Goal: Task Accomplishment & Management: Use online tool/utility

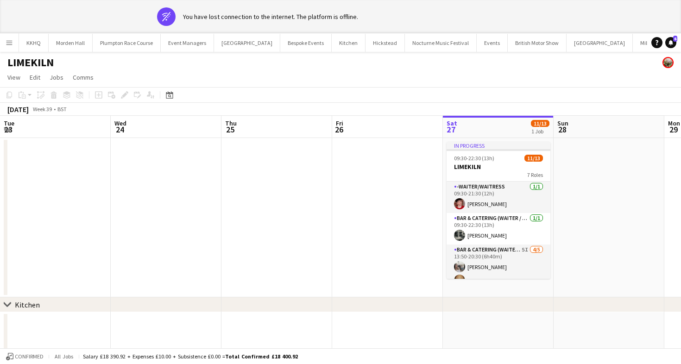
scroll to position [0, 255]
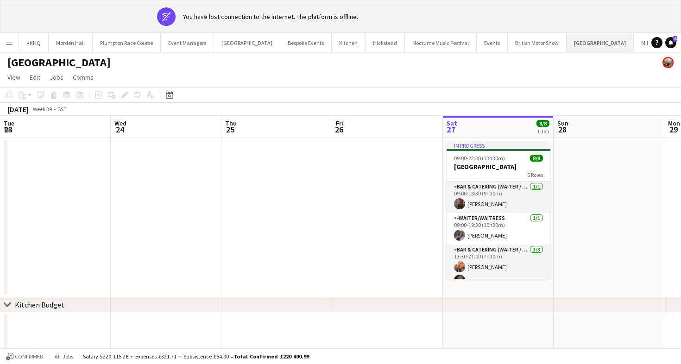
scroll to position [0, 283]
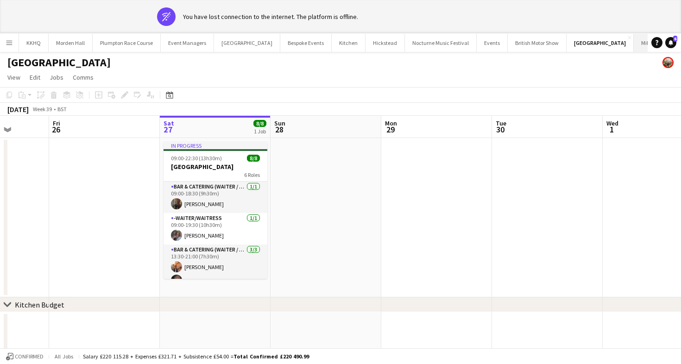
click at [634, 48] on button "[GEOGRAPHIC_DATA]" at bounding box center [660, 43] width 52 height 18
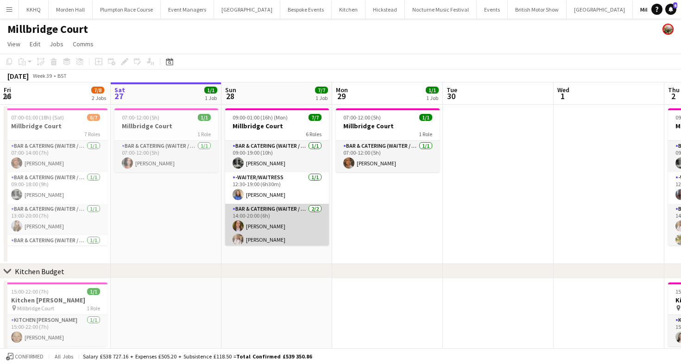
click at [277, 228] on app-card-role "Bar & Catering (Waiter / waitress) [DATE] 14:00-20:00 (6h) [PERSON_NAME] [PERSO…" at bounding box center [277, 226] width 104 height 45
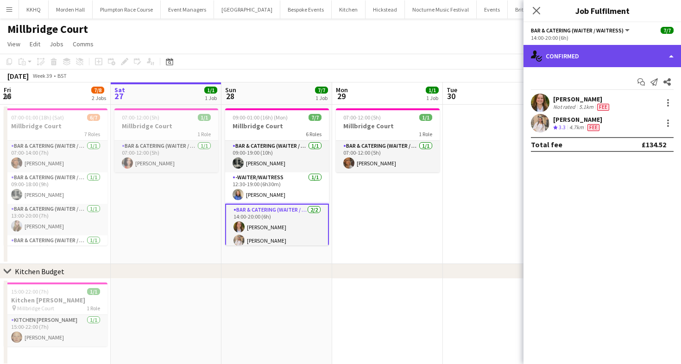
click at [574, 56] on div "single-neutral-actions-check-2 Confirmed" at bounding box center [601, 56] width 157 height 22
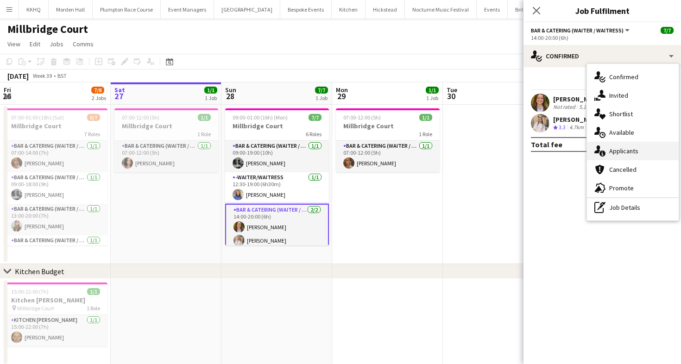
click at [627, 151] on span "Applicants" at bounding box center [623, 151] width 29 height 8
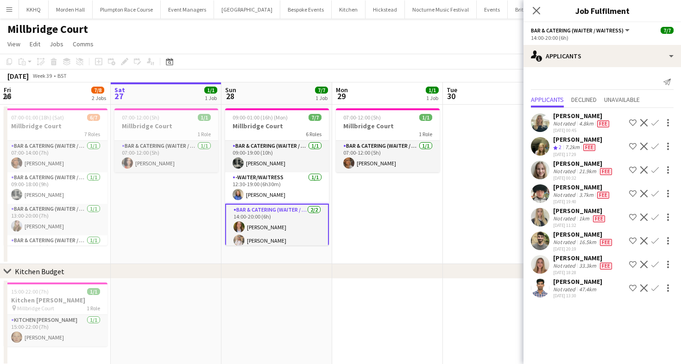
click at [398, 75] on div "[DATE] Week 39 • BST" at bounding box center [340, 75] width 681 height 13
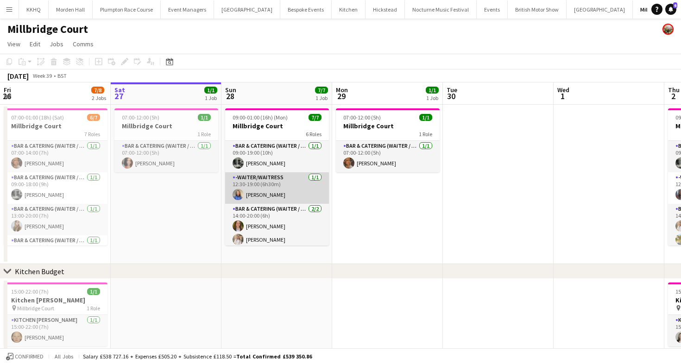
scroll to position [13, 0]
